Goal: Task Accomplishment & Management: Use online tool/utility

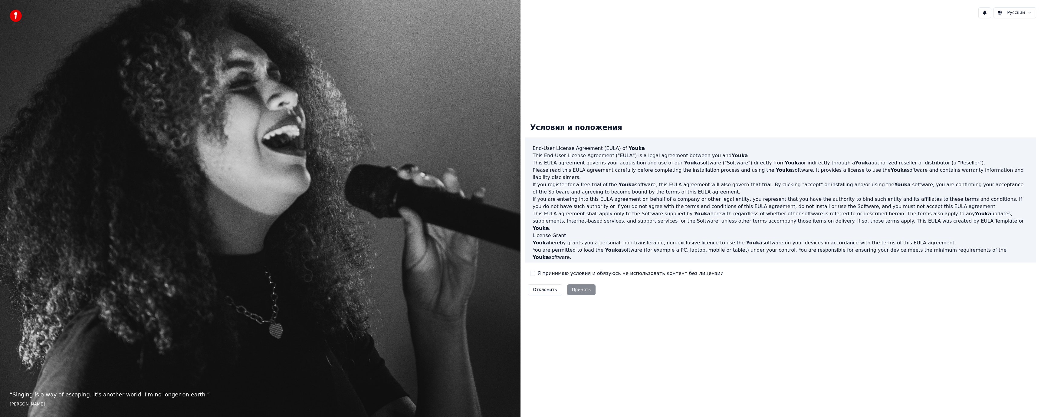
click at [541, 273] on label "Я принимаю условия и обязуюсь не использовать контент без лицензии" at bounding box center [630, 273] width 186 height 7
click at [535, 273] on button "Я принимаю условия и обязуюсь не использовать контент без лицензии" at bounding box center [532, 273] width 5 height 5
click at [586, 291] on button "Принять" at bounding box center [581, 289] width 29 height 11
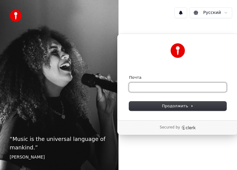
click at [165, 91] on input "Почта" at bounding box center [177, 87] width 97 height 9
type input "*"
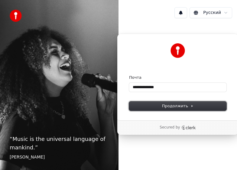
click at [190, 104] on span "Продолжить" at bounding box center [178, 105] width 32 height 5
type input "**********"
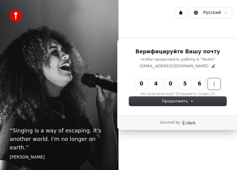
type input "******"
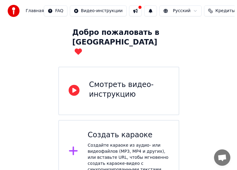
scroll to position [34, 0]
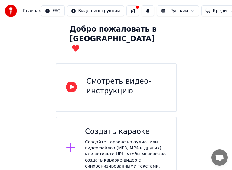
click at [119, 142] on div "Создайте караоке из аудио- или видеофайлов (MP3, MP4 и других), или вставьте UR…" at bounding box center [125, 154] width 81 height 30
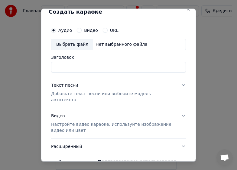
scroll to position [0, 0]
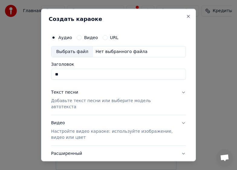
type input "*"
drag, startPoint x: 64, startPoint y: 75, endPoint x: 11, endPoint y: 71, distance: 53.1
click at [8, 71] on body "**********" at bounding box center [116, 67] width 232 height 203
click at [81, 75] on input "**********" at bounding box center [118, 74] width 135 height 11
click at [83, 74] on input "**********" at bounding box center [118, 74] width 135 height 11
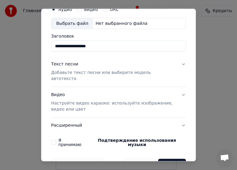
scroll to position [37, 0]
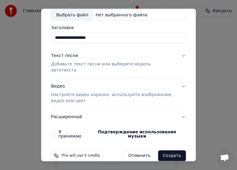
type input "**********"
click at [74, 129] on label "Я принимаю Подтверждение использования музыки" at bounding box center [122, 133] width 128 height 8
click at [56, 131] on button "Я принимаю Подтверждение использования музыки" at bounding box center [53, 133] width 5 height 5
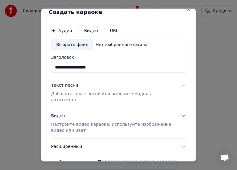
scroll to position [0, 0]
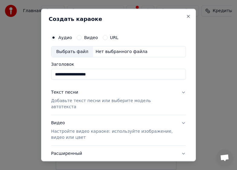
click at [81, 37] on div "Видео" at bounding box center [87, 37] width 21 height 5
click at [78, 37] on button "Видео" at bounding box center [79, 37] width 5 height 5
click at [78, 39] on button "Видео" at bounding box center [79, 37] width 5 height 5
click at [56, 35] on div "Аудио" at bounding box center [61, 37] width 21 height 5
click at [54, 37] on button "Аудио" at bounding box center [53, 37] width 5 height 5
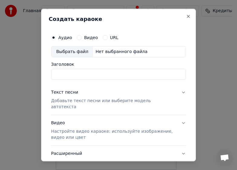
click at [79, 38] on button "Видео" at bounding box center [79, 37] width 5 height 5
click at [81, 74] on input "Заголовок" at bounding box center [118, 74] width 135 height 11
type input "**********"
click at [57, 37] on div "Аудио" at bounding box center [61, 37] width 21 height 5
click at [54, 38] on button "Аудио" at bounding box center [53, 37] width 5 height 5
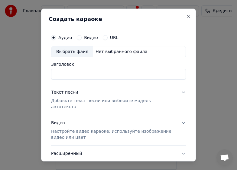
click at [77, 77] on input "Заголовок" at bounding box center [118, 74] width 135 height 11
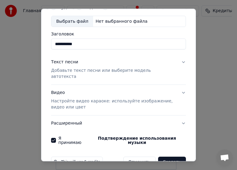
scroll to position [37, 0]
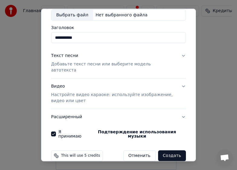
type input "**********"
click at [173, 150] on button "Создать" at bounding box center [172, 155] width 28 height 11
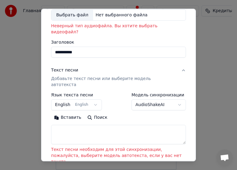
click at [90, 99] on button "English English" at bounding box center [76, 104] width 51 height 11
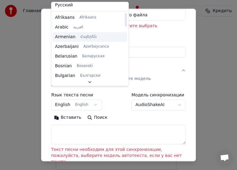
scroll to position [0, 0]
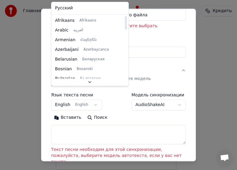
select select "**"
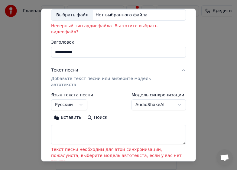
click at [59, 113] on button "Вставить" at bounding box center [67, 118] width 33 height 10
type textarea "**********"
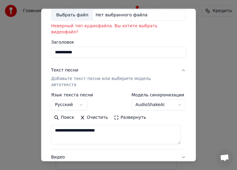
drag, startPoint x: 103, startPoint y: 116, endPoint x: 5, endPoint y: 118, distance: 97.4
click at [13, 119] on body "**********" at bounding box center [116, 67] width 232 height 203
click at [171, 93] on body "**********" at bounding box center [116, 67] width 232 height 203
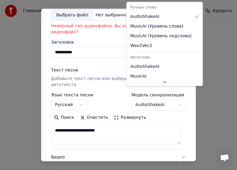
click at [174, 92] on body "**********" at bounding box center [116, 67] width 232 height 203
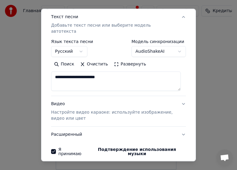
scroll to position [41, 0]
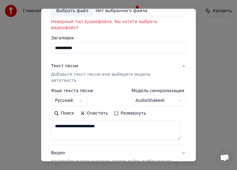
click at [164, 89] on body "**********" at bounding box center [116, 67] width 232 height 203
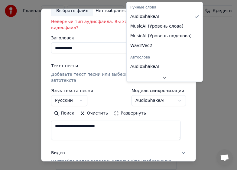
select select "**********"
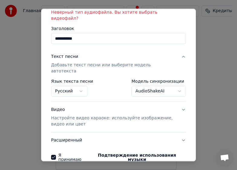
scroll to position [0, 0]
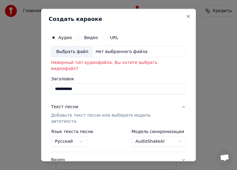
click at [70, 51] on div "Выбрать файл" at bounding box center [72, 51] width 42 height 11
type input "**********"
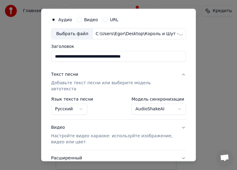
scroll to position [59, 0]
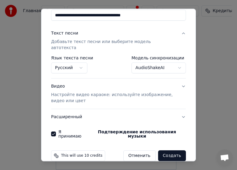
click at [175, 150] on button "Создать" at bounding box center [172, 155] width 28 height 11
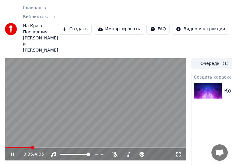
click at [33, 147] on span at bounding box center [95, 147] width 181 height 1
click at [13, 145] on span at bounding box center [15, 147] width 4 height 4
click at [17, 140] on video at bounding box center [95, 109] width 181 height 102
click at [16, 147] on span at bounding box center [95, 147] width 181 height 1
drag, startPoint x: 74, startPoint y: 93, endPoint x: 77, endPoint y: 93, distance: 3.4
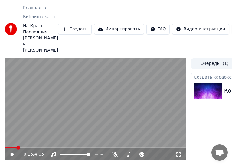
click at [74, 93] on video at bounding box center [95, 109] width 181 height 102
click at [181, 152] on icon at bounding box center [178, 154] width 6 height 5
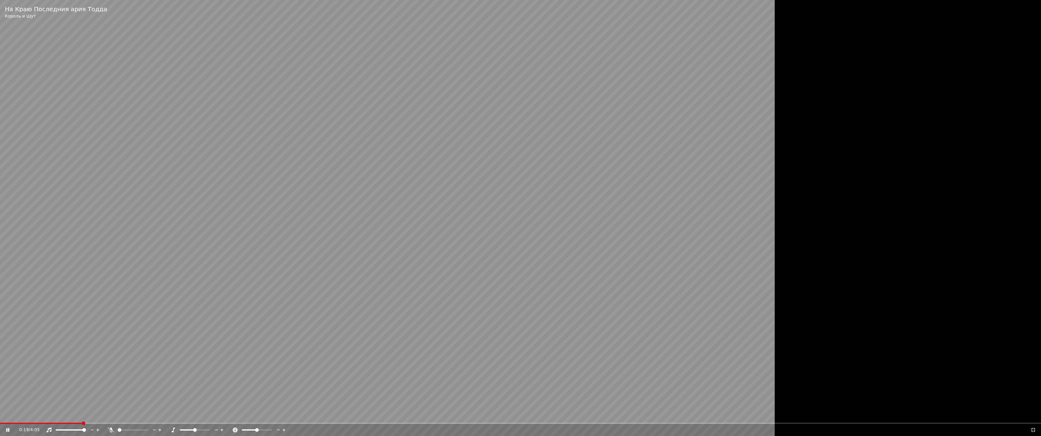
click at [237, 169] on video at bounding box center [435, 218] width 871 height 436
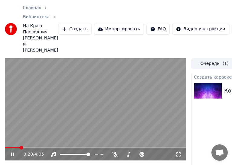
drag, startPoint x: 176, startPoint y: 150, endPoint x: 579, endPoint y: 281, distance: 423.3
click at [177, 152] on icon at bounding box center [178, 154] width 6 height 5
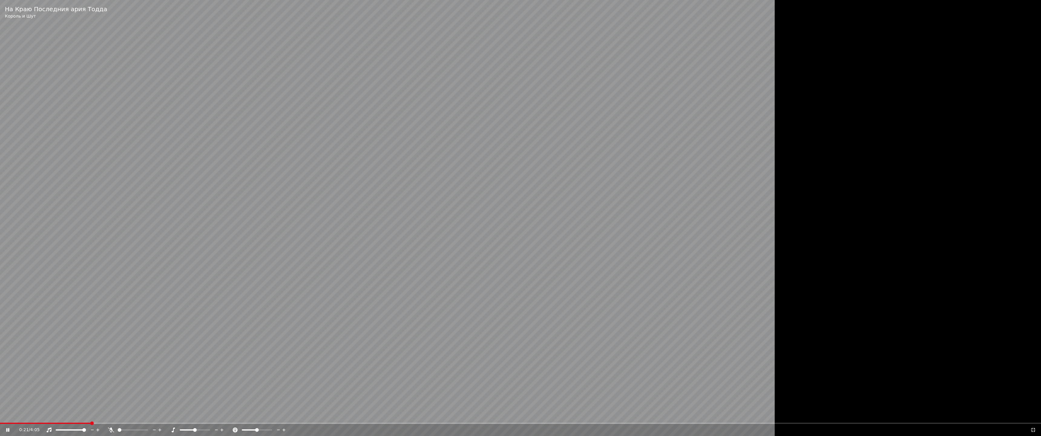
click at [237, 169] on video at bounding box center [435, 218] width 871 height 436
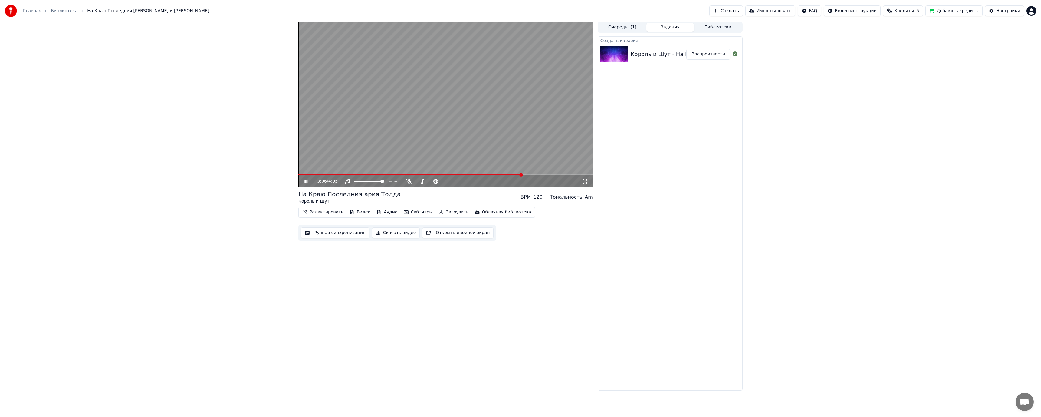
click at [237, 101] on video at bounding box center [445, 104] width 294 height 165
click at [237, 96] on video at bounding box center [445, 104] width 294 height 165
click at [237, 169] on div "3:14 / 4:05" at bounding box center [445, 181] width 294 height 12
click at [237, 169] on span at bounding box center [445, 174] width 294 height 1
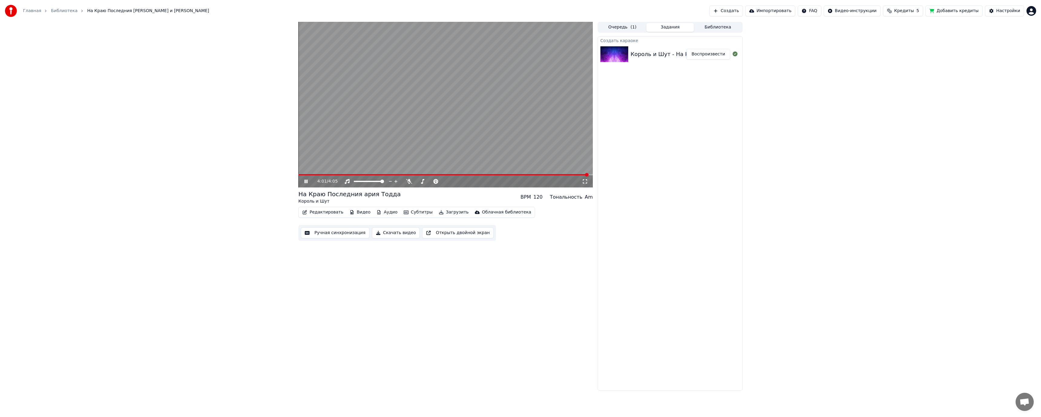
click at [237, 169] on icon at bounding box center [305, 181] width 3 height 4
click at [237, 169] on button "Загрузить" at bounding box center [453, 212] width 35 height 8
click at [237, 169] on div "Видео [.mp4]" at bounding box center [453, 225] width 29 height 6
click at [237, 12] on html "Главная Библиотека На Краю Последния ария Тодда • Король и Шут Создать Импортир…" at bounding box center [520, 208] width 1041 height 417
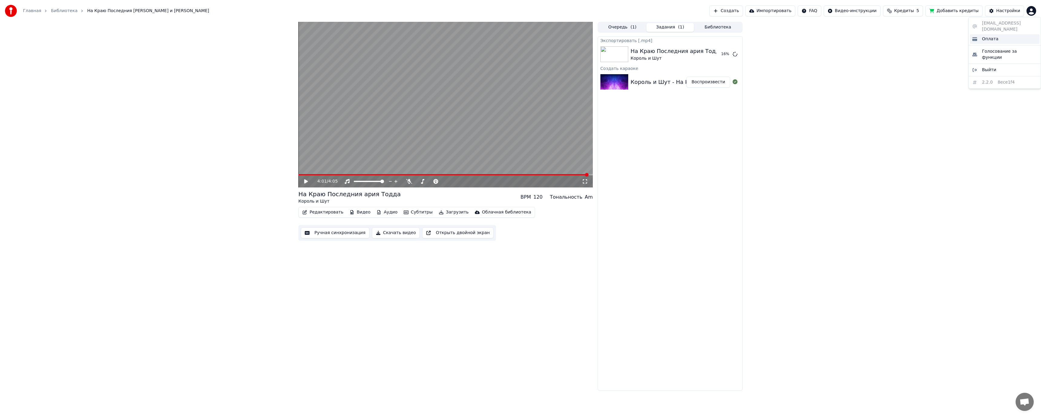
click at [237, 36] on span "Оплата" at bounding box center [990, 39] width 16 height 6
click at [237, 3] on div "Главная Библиотека На Краю Последния ария Тодда • Король и Шут Создать Импортир…" at bounding box center [520, 11] width 1041 height 22
click at [237, 54] on button "Показать" at bounding box center [714, 54] width 31 height 11
click at [237, 12] on button "Создать" at bounding box center [725, 10] width 33 height 11
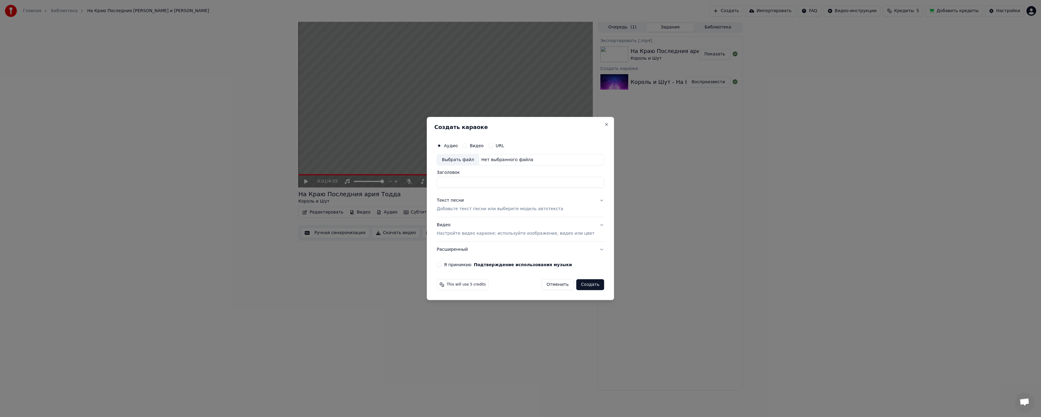
click at [237, 145] on div "Видео" at bounding box center [472, 145] width 21 height 5
click at [237, 147] on button "Видео" at bounding box center [464, 145] width 5 height 5
click at [237, 169] on button "Текст песни Добавьте текст песни или выберите модель автотекста" at bounding box center [519, 205] width 167 height 24
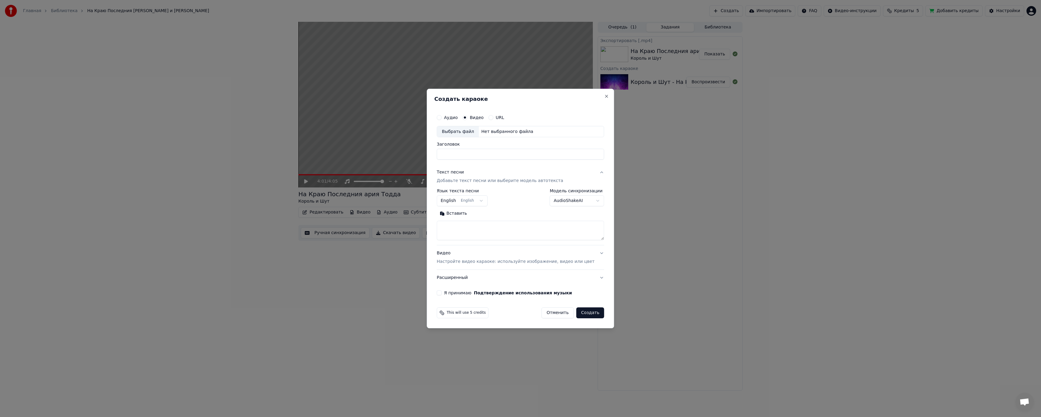
click at [237, 169] on body "Главная Библиотека На Краю Последния ария Тодда • Король и Шут Создать Импортир…" at bounding box center [520, 208] width 1041 height 417
select select "****"
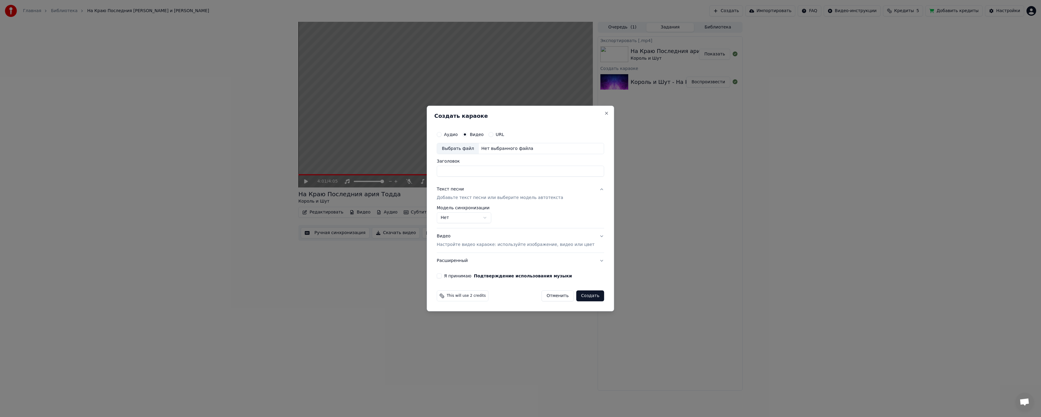
click at [237, 169] on button "Видео Настройте видео караоке: используйте изображение, видео или цвет" at bounding box center [519, 240] width 167 height 24
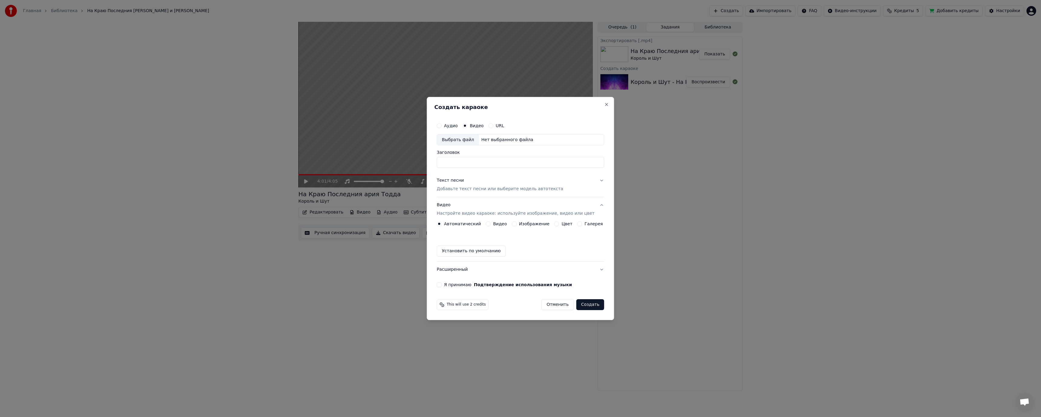
click at [237, 169] on button "Видео" at bounding box center [487, 223] width 5 height 5
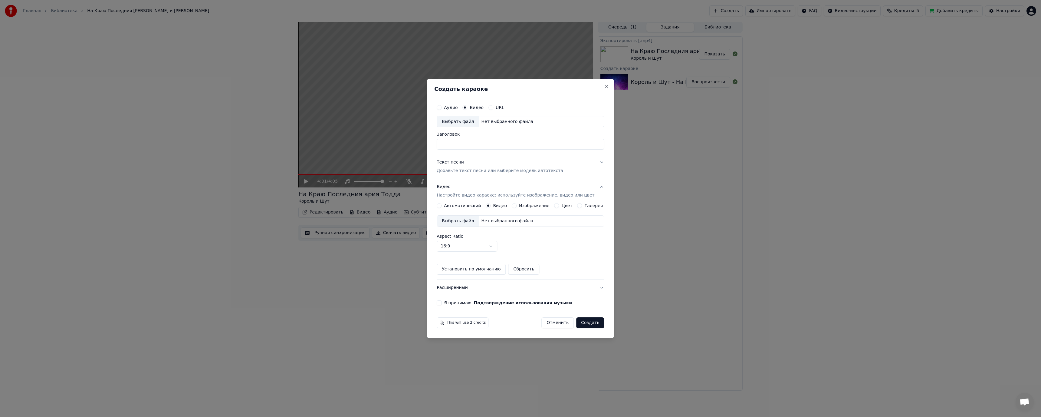
click at [237, 120] on div "Выбрать файл" at bounding box center [458, 121] width 42 height 11
type input "**********"
click at [237, 169] on div "Выбрать файл" at bounding box center [458, 220] width 42 height 11
click at [237, 169] on button "Я принимаю Подтверждение использования музыки" at bounding box center [438, 302] width 5 height 5
click at [237, 169] on button "Создать" at bounding box center [590, 322] width 28 height 11
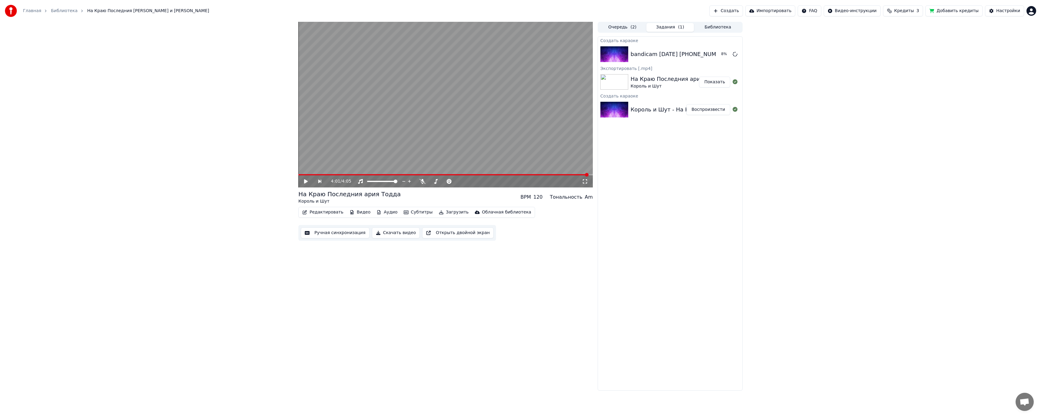
click at [237, 113] on button "Воспроизвести" at bounding box center [708, 109] width 44 height 11
click at [237, 169] on span at bounding box center [445, 174] width 294 height 1
click at [237, 169] on div "0:01 / 4:05" at bounding box center [445, 181] width 294 height 12
click at [237, 169] on span at bounding box center [445, 174] width 294 height 1
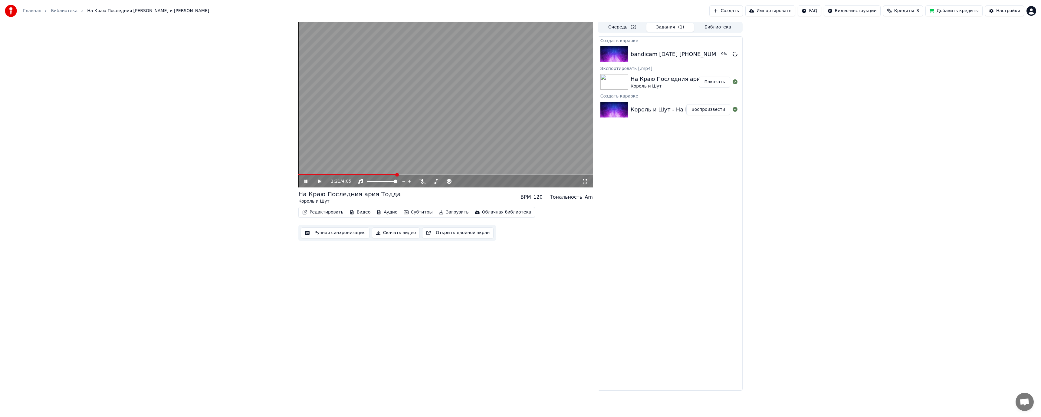
click at [237, 169] on video at bounding box center [445, 104] width 294 height 165
click at [237, 169] on div "1:21 / 4:05" at bounding box center [445, 180] width 294 height 13
click at [237, 169] on video at bounding box center [445, 104] width 294 height 165
click at [237, 169] on span at bounding box center [337, 174] width 78 height 1
click at [237, 102] on video at bounding box center [445, 104] width 294 height 165
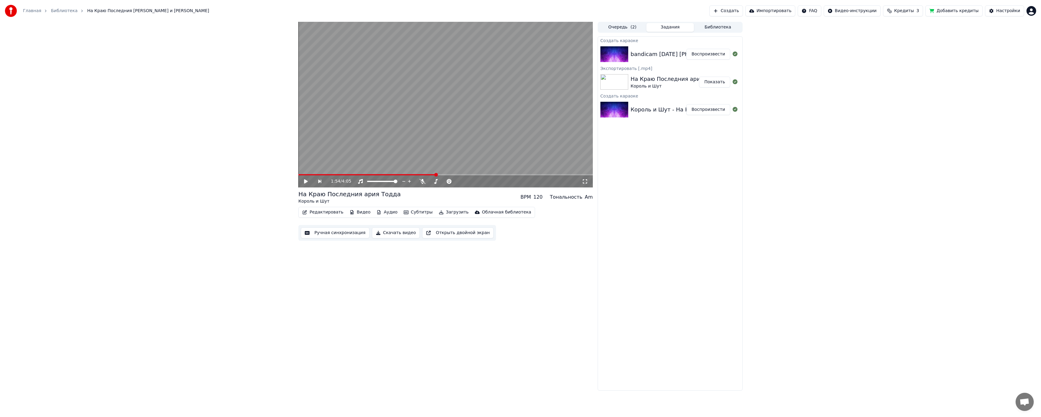
click at [237, 57] on button "Воспроизвести" at bounding box center [708, 54] width 44 height 11
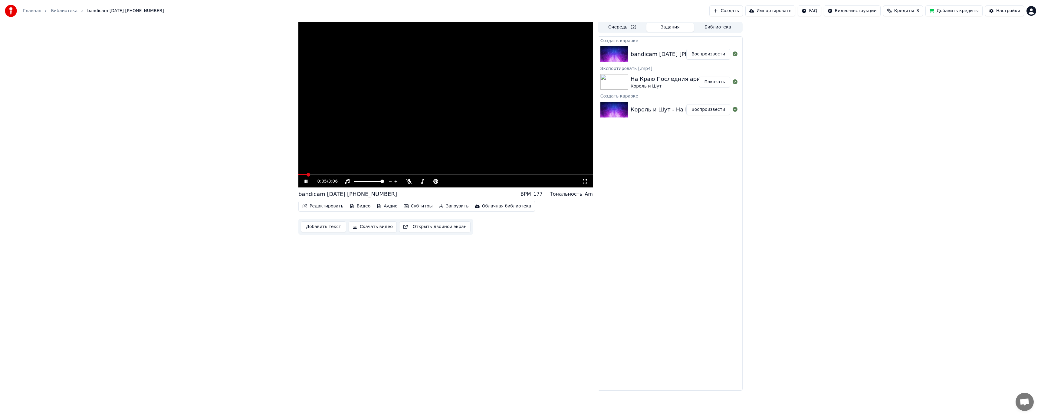
click at [237, 169] on icon at bounding box center [585, 181] width 6 height 5
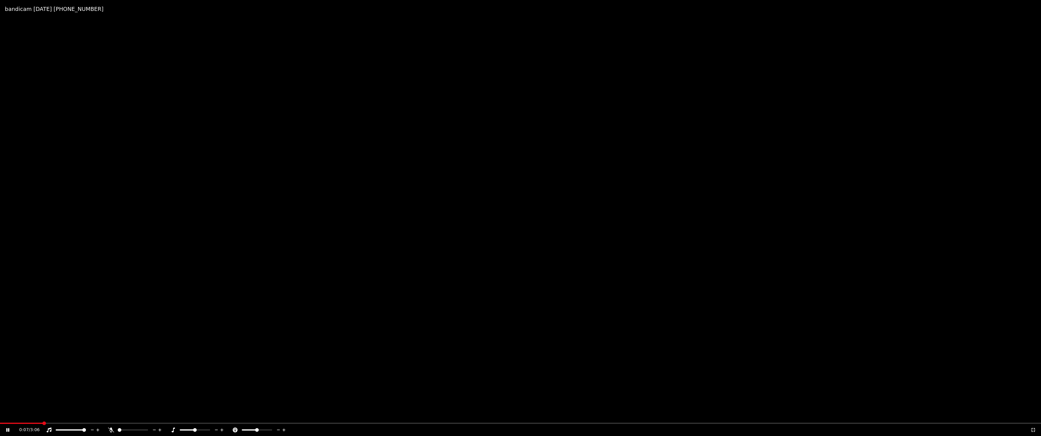
click at [237, 169] on icon at bounding box center [1033, 429] width 6 height 5
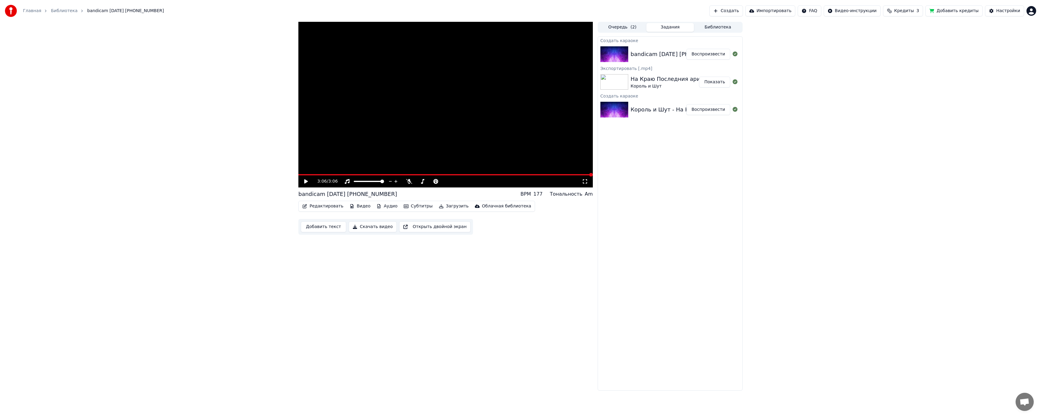
click at [237, 169] on button "Скачать видео" at bounding box center [372, 226] width 48 height 11
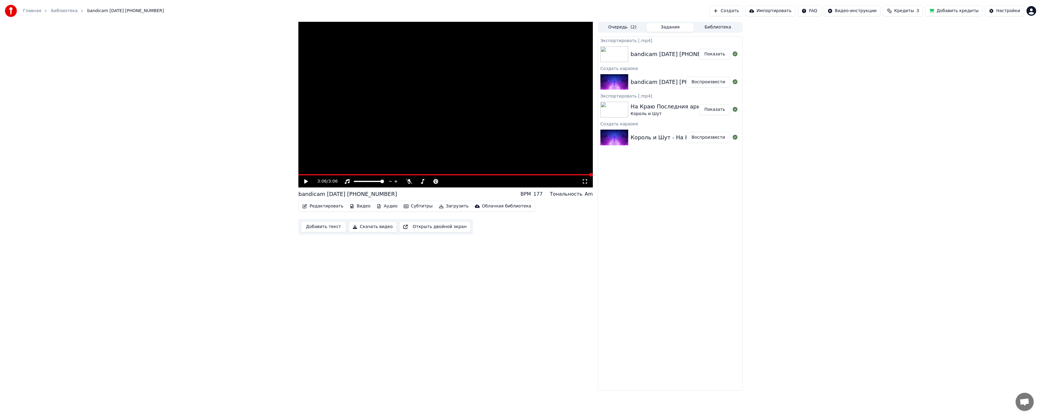
click at [51, 169] on div "3:06 / 3:06 bandicam 2025-10-14 16-47-46-034 BPM 177 Тональность Am Редактирова…" at bounding box center [520, 206] width 1041 height 368
click at [237, 56] on button "Показать" at bounding box center [714, 54] width 31 height 11
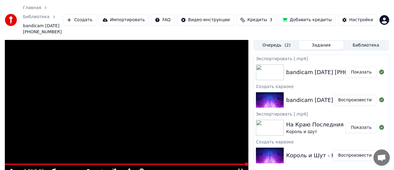
click at [237, 16] on html "Главная Библиотека bandicam 2025-10-14 16-47-46-034 Создать Импортировать FAQ В…" at bounding box center [197, 85] width 394 height 170
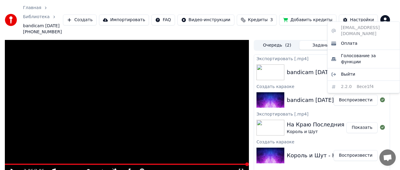
click at [237, 2] on html "Главная Библиотека bandicam 2025-10-14 16-47-46-034 Создать Импортировать FAQ В…" at bounding box center [200, 85] width 400 height 170
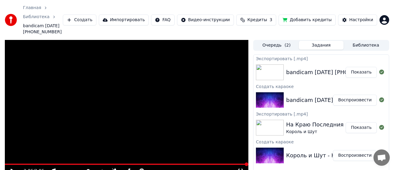
click at [237, 17] on span "Кредиты" at bounding box center [258, 20] width 20 height 6
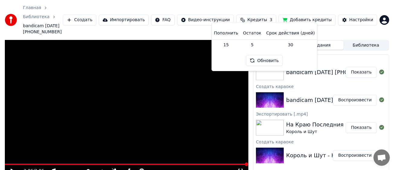
click at [237, 63] on button "Обновить" at bounding box center [264, 60] width 37 height 11
click at [237, 14] on html "Главная Библиотека bandicam 2025-10-14 16-47-46-034 Создать Импортировать FAQ В…" at bounding box center [197, 85] width 394 height 170
